Goal: Navigation & Orientation: Find specific page/section

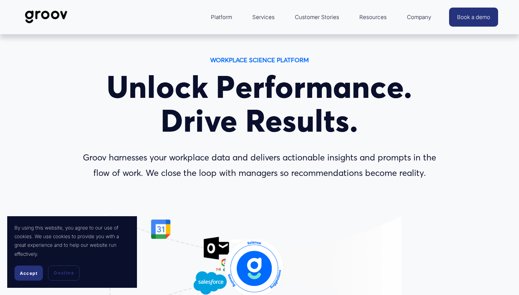
click at [268, 19] on link "Services" at bounding box center [264, 17] width 30 height 17
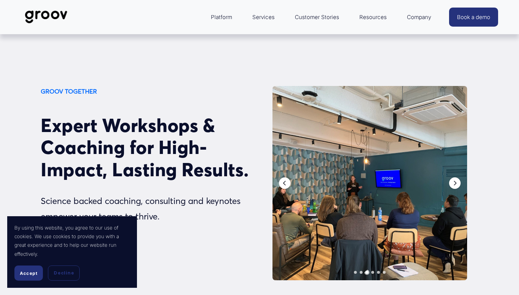
click at [328, 20] on link "Customer Stories" at bounding box center [317, 17] width 52 height 17
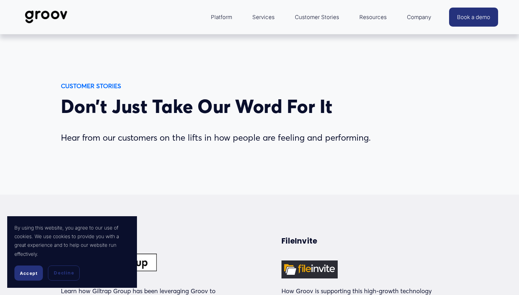
click at [22, 275] on span "Accept" at bounding box center [29, 273] width 18 height 5
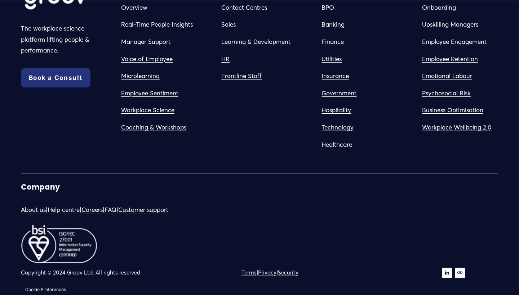
scroll to position [944, 0]
click at [102, 209] on link "Careers" at bounding box center [91, 210] width 21 height 11
